Goal: Navigation & Orientation: Understand site structure

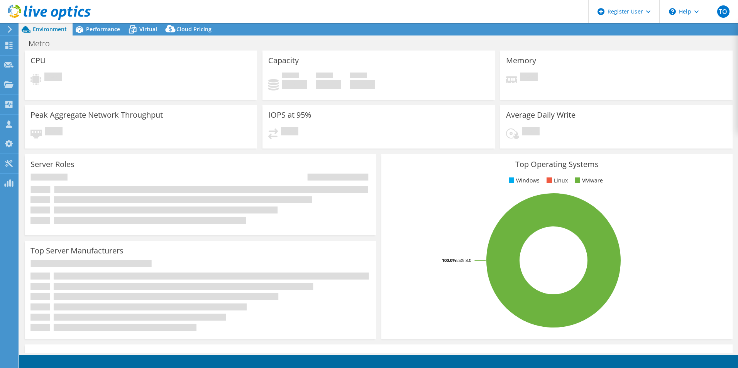
select select "USD"
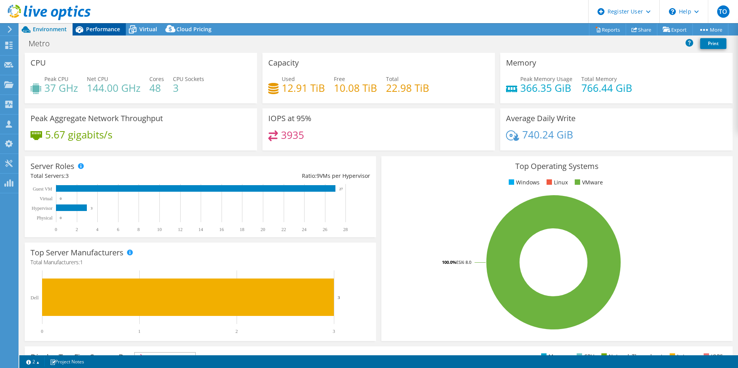
click at [111, 29] on span "Performance" at bounding box center [103, 28] width 34 height 7
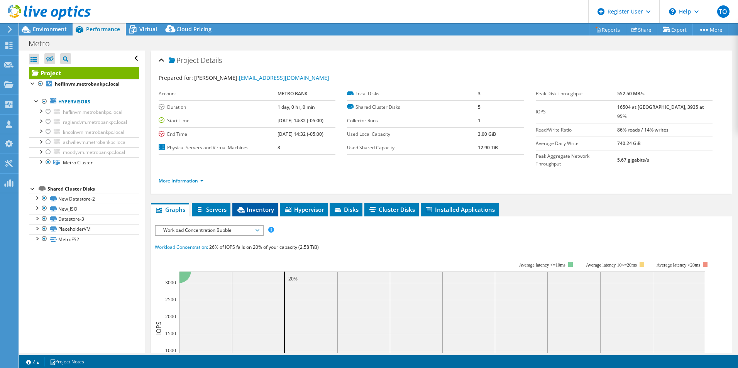
click at [246, 204] on li "Inventory" at bounding box center [256, 210] width 46 height 13
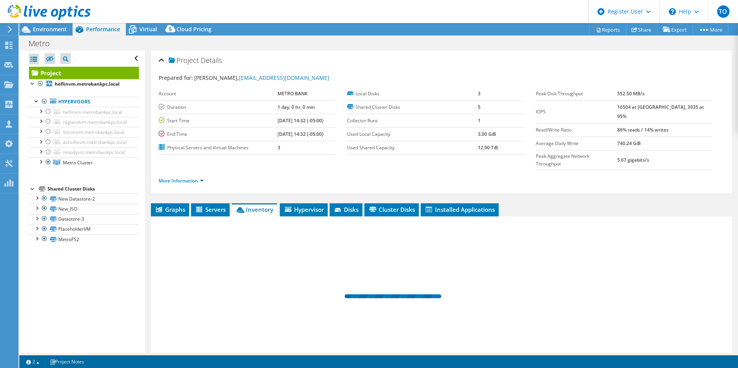
scroll to position [41, 0]
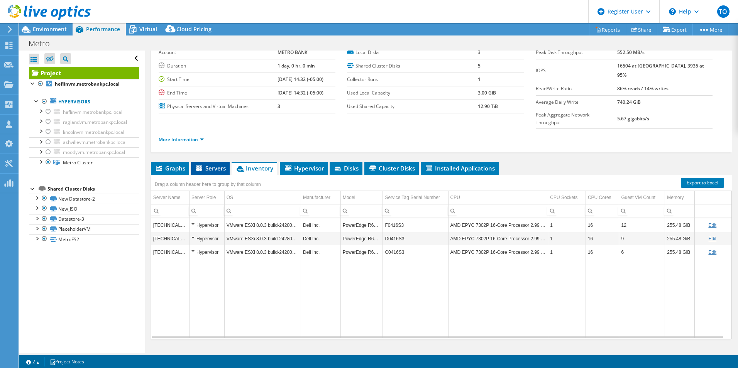
click at [208, 165] on span "Servers" at bounding box center [210, 169] width 31 height 8
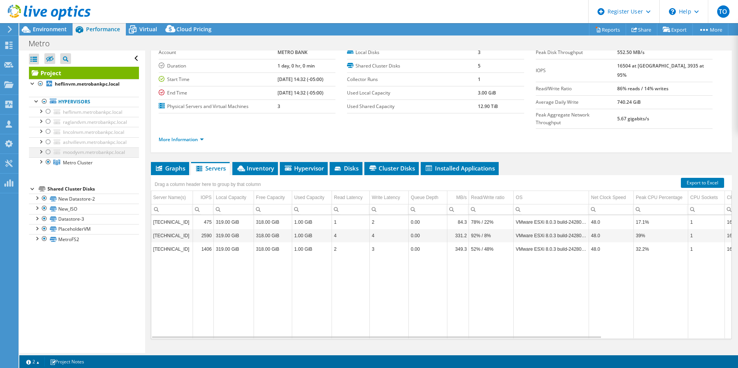
click at [42, 151] on div at bounding box center [41, 152] width 8 height 8
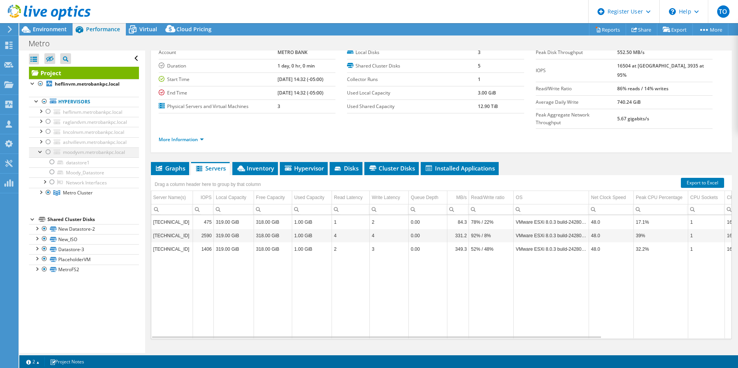
click at [42, 151] on div at bounding box center [41, 152] width 8 height 8
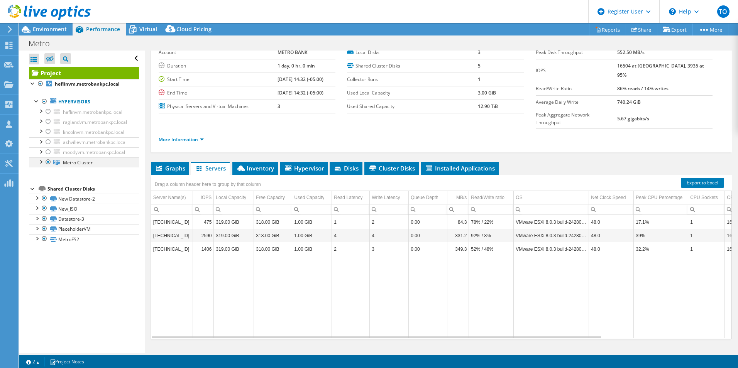
click at [39, 162] on div at bounding box center [41, 162] width 8 height 8
click at [37, 240] on div at bounding box center [37, 238] width 8 height 8
